Goal: Find specific page/section: Find specific page/section

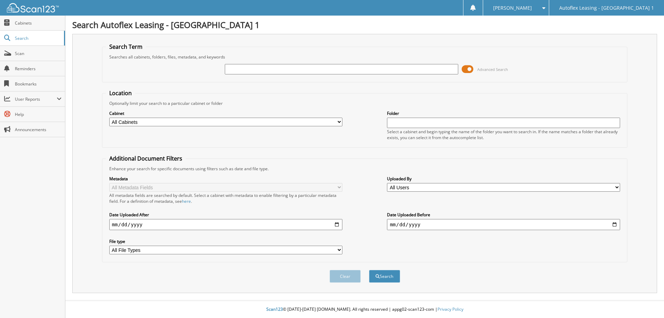
click at [280, 68] on input "text" at bounding box center [341, 69] width 233 height 10
type input "126241"
click at [369, 270] on button "Search" at bounding box center [384, 276] width 31 height 13
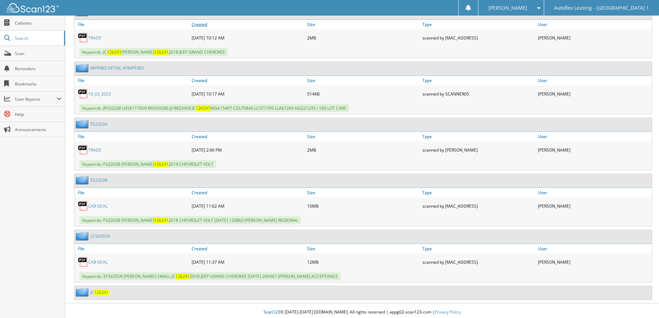
scroll to position [349, 0]
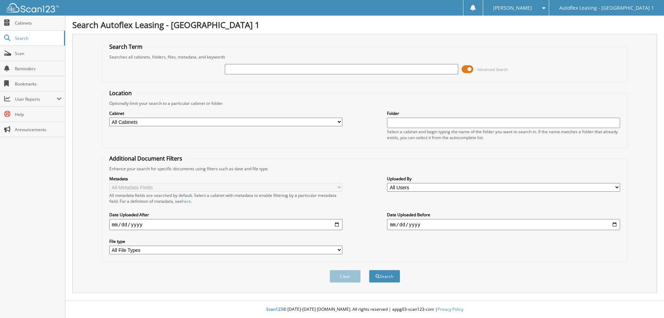
click at [298, 69] on input "text" at bounding box center [341, 69] width 233 height 10
type input "0305-24"
click at [369, 270] on button "Search" at bounding box center [384, 276] width 31 height 13
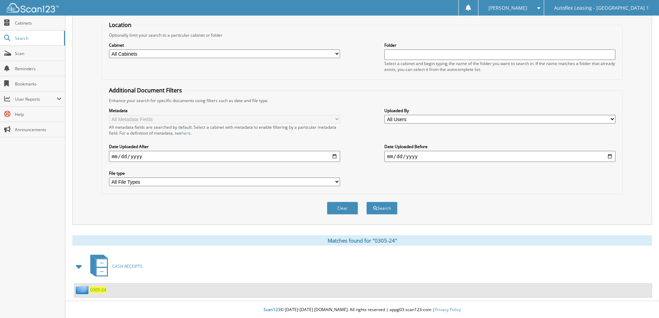
scroll to position [69, 0]
click at [97, 290] on span "0305-24" at bounding box center [98, 289] width 16 height 6
